Goal: Transaction & Acquisition: Purchase product/service

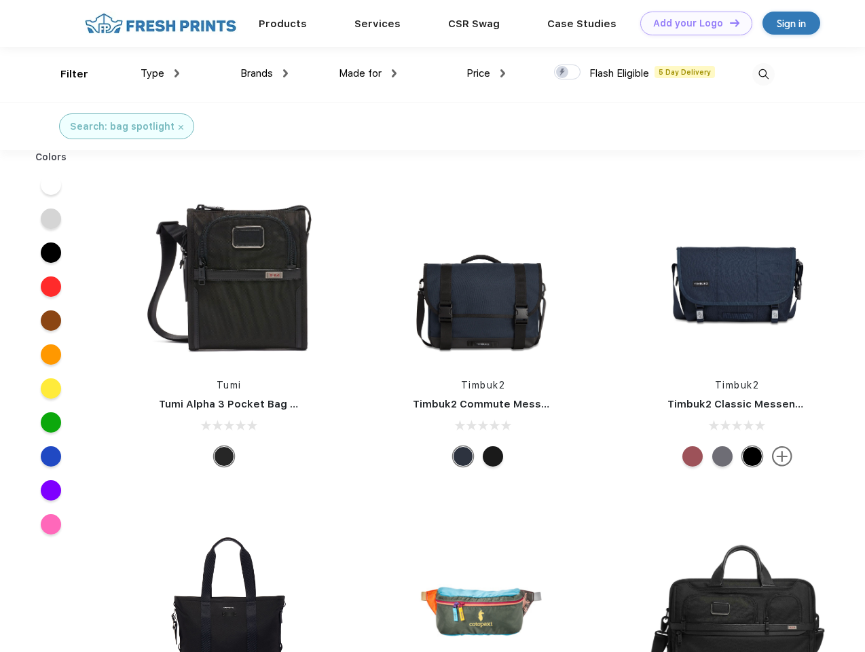
scroll to position [1, 0]
click at [691, 23] on link "Add your Logo Design Tool" at bounding box center [696, 24] width 112 height 24
click at [0, 0] on div "Design Tool" at bounding box center [0, 0] width 0 height 0
click at [729, 22] on link "Add your Logo Design Tool" at bounding box center [696, 24] width 112 height 24
click at [65, 74] on div "Filter" at bounding box center [74, 75] width 28 height 16
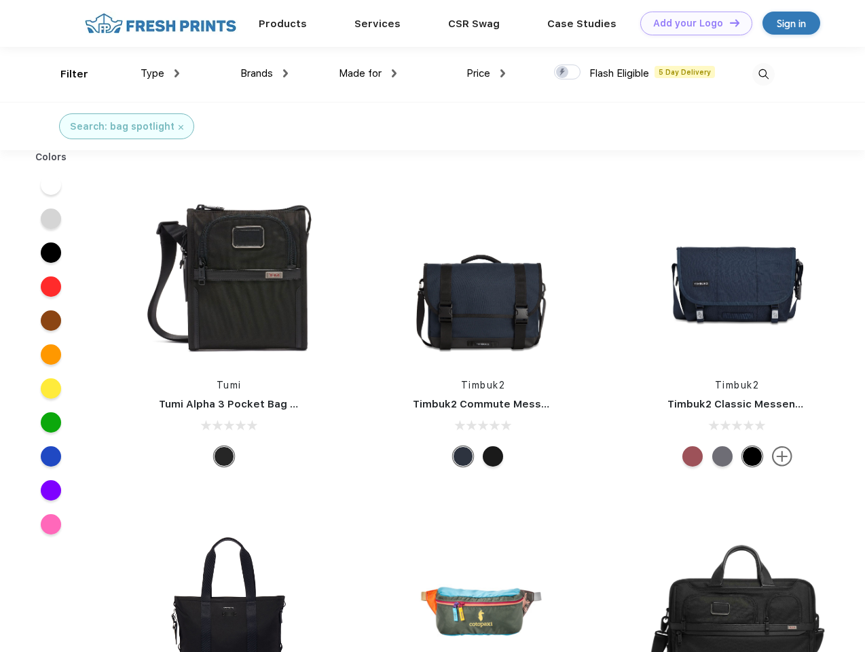
click at [160, 73] on span "Type" at bounding box center [153, 73] width 24 height 12
click at [264, 73] on span "Brands" at bounding box center [256, 73] width 33 height 12
click at [368, 73] on span "Made for" at bounding box center [360, 73] width 43 height 12
click at [486, 73] on span "Price" at bounding box center [479, 73] width 24 height 12
click at [568, 73] on div at bounding box center [567, 72] width 26 height 15
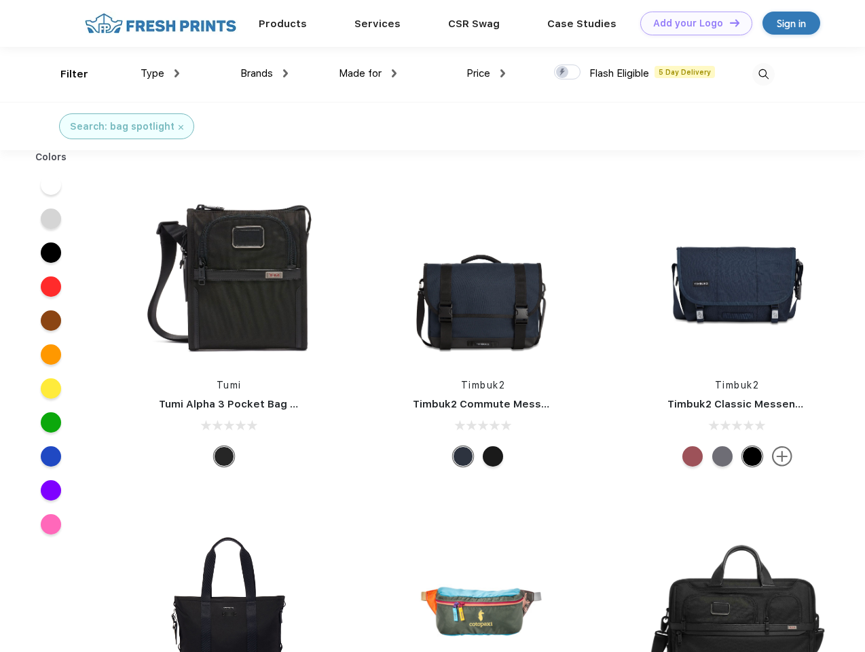
click at [563, 73] on input "checkbox" at bounding box center [558, 68] width 9 height 9
click at [763, 74] on img at bounding box center [763, 74] width 22 height 22
